Goal: Information Seeking & Learning: Learn about a topic

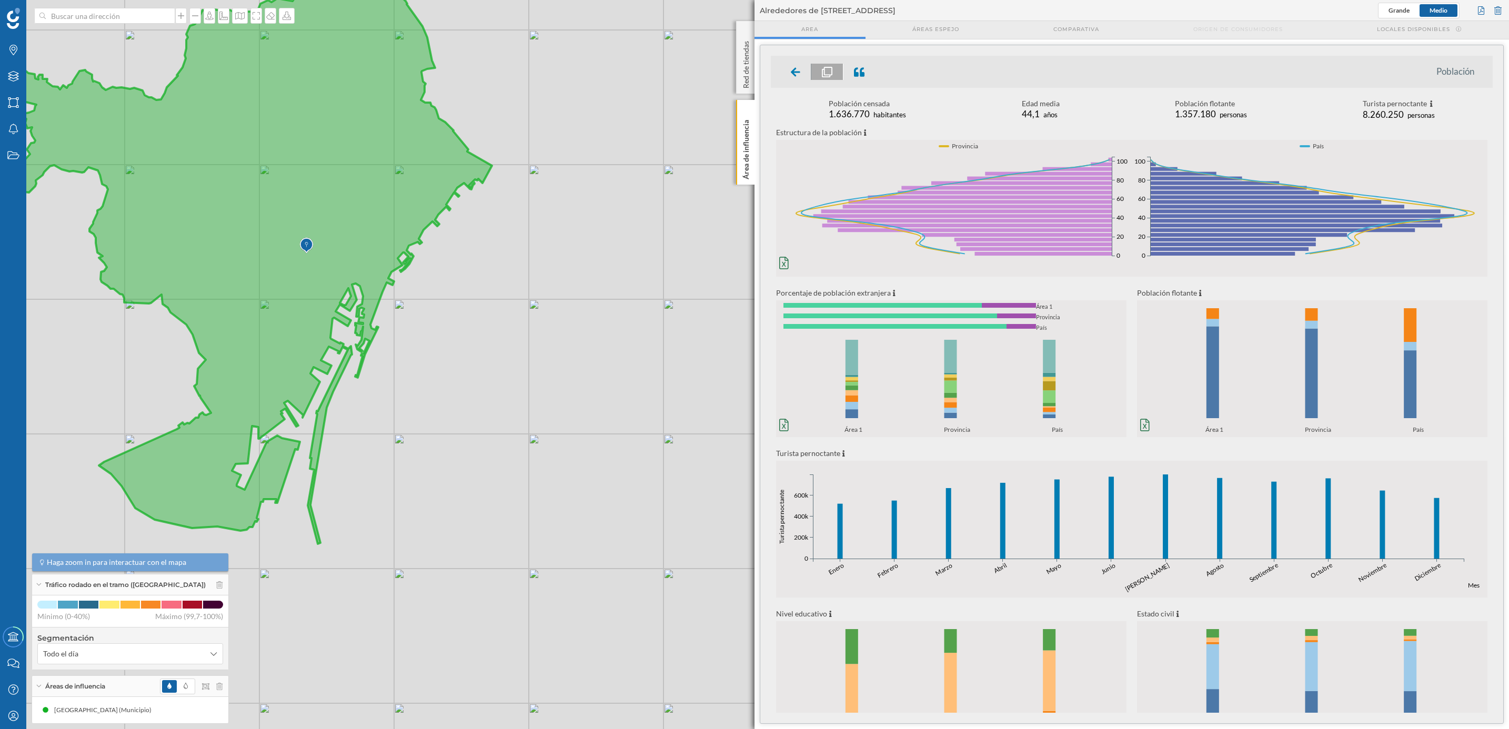
click at [982, 376] on icon "0% 20% 40% 60% 80% 100% Área 1 Provincia País 0% 20% 40% 60% 80% 100% Área 1 Pr…" at bounding box center [951, 384] width 350 height 99
